Goal: Information Seeking & Learning: Compare options

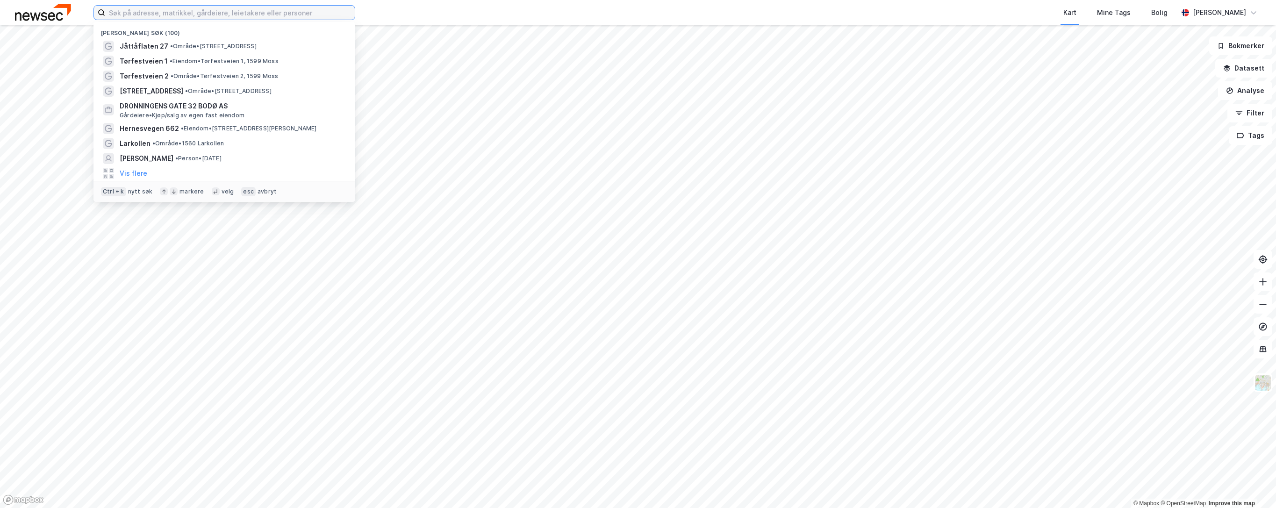
click at [214, 13] on input at bounding box center [230, 13] width 250 height 14
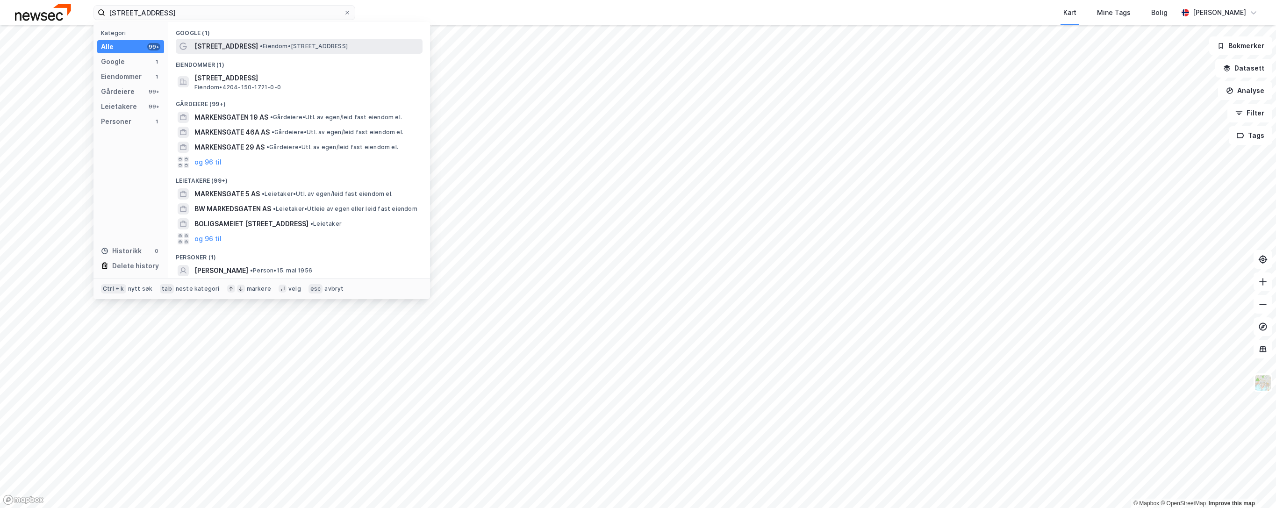
click at [260, 50] on span "• Eiendom • [STREET_ADDRESS]" at bounding box center [304, 46] width 88 height 7
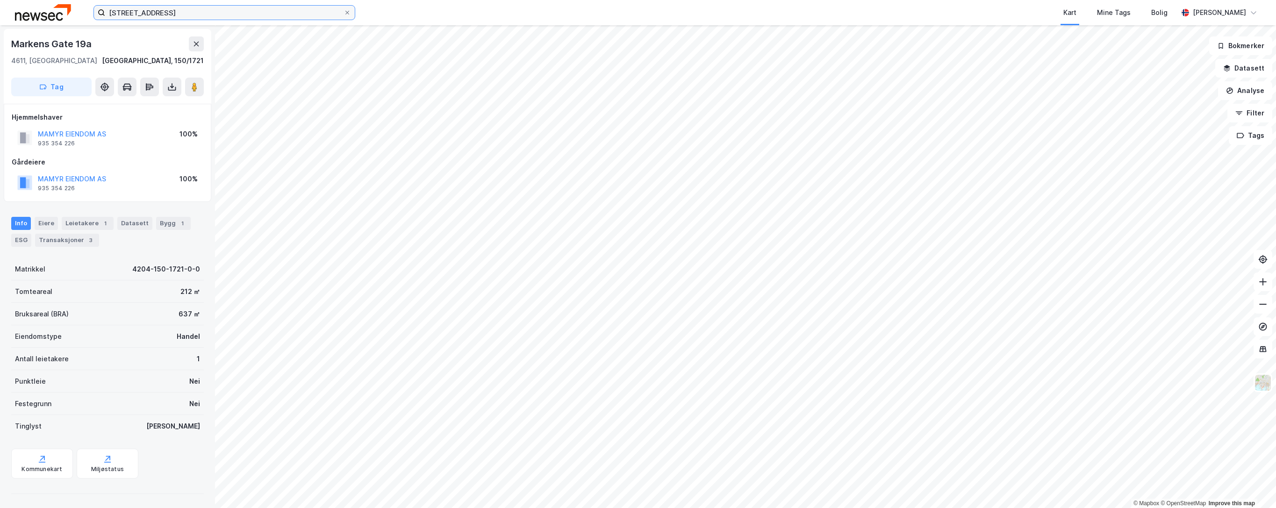
click at [222, 14] on input "[STREET_ADDRESS]" at bounding box center [224, 13] width 238 height 14
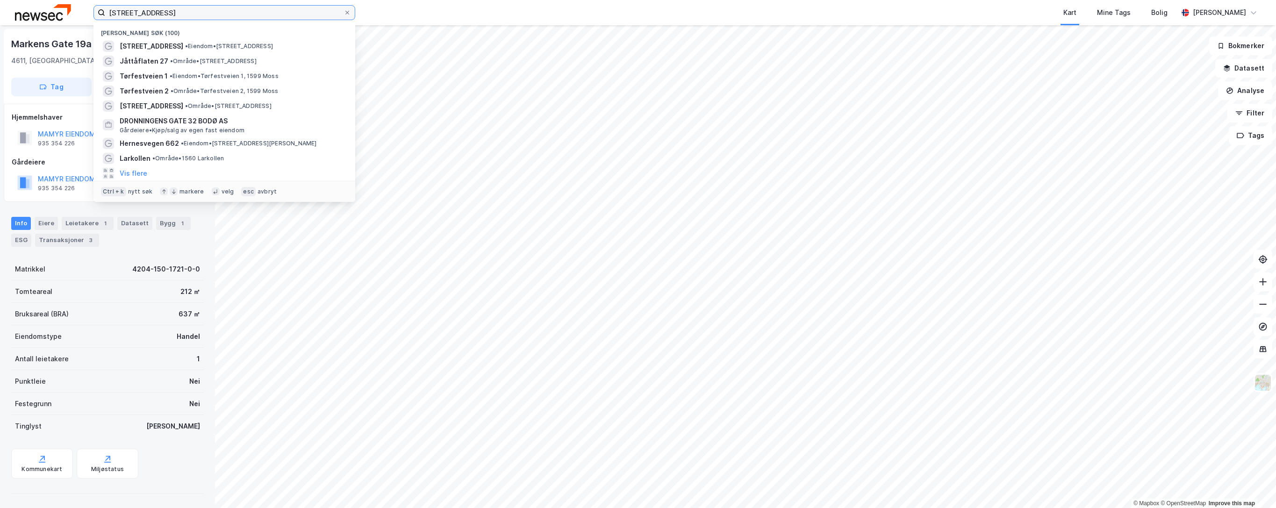
type input "[STREET_ADDRESS]"
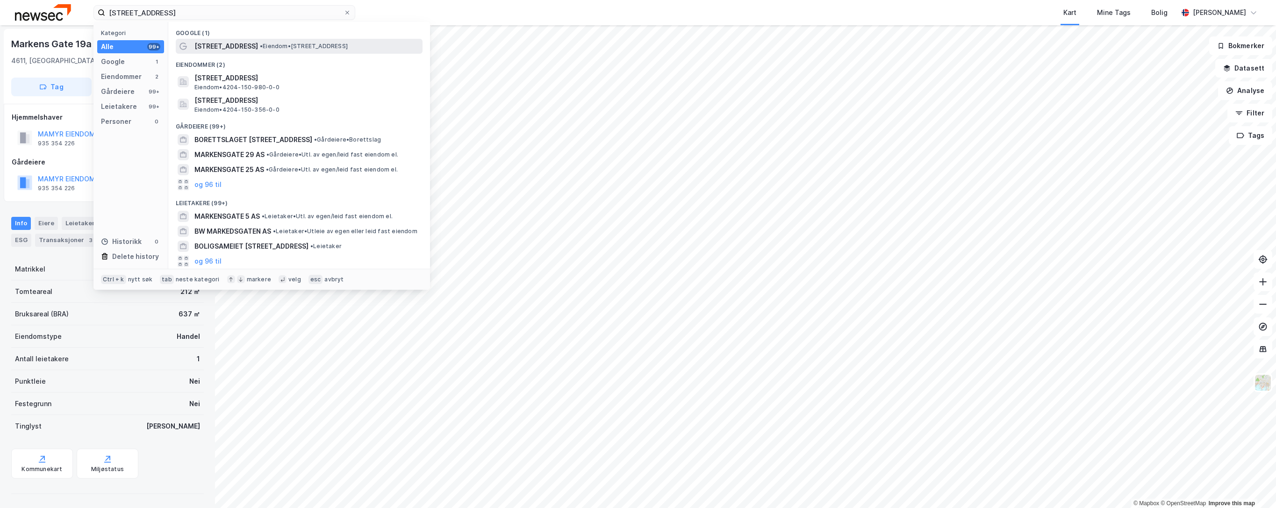
click at [240, 43] on span "[STREET_ADDRESS]" at bounding box center [226, 46] width 64 height 11
